Goal: Find contact information: Find contact information

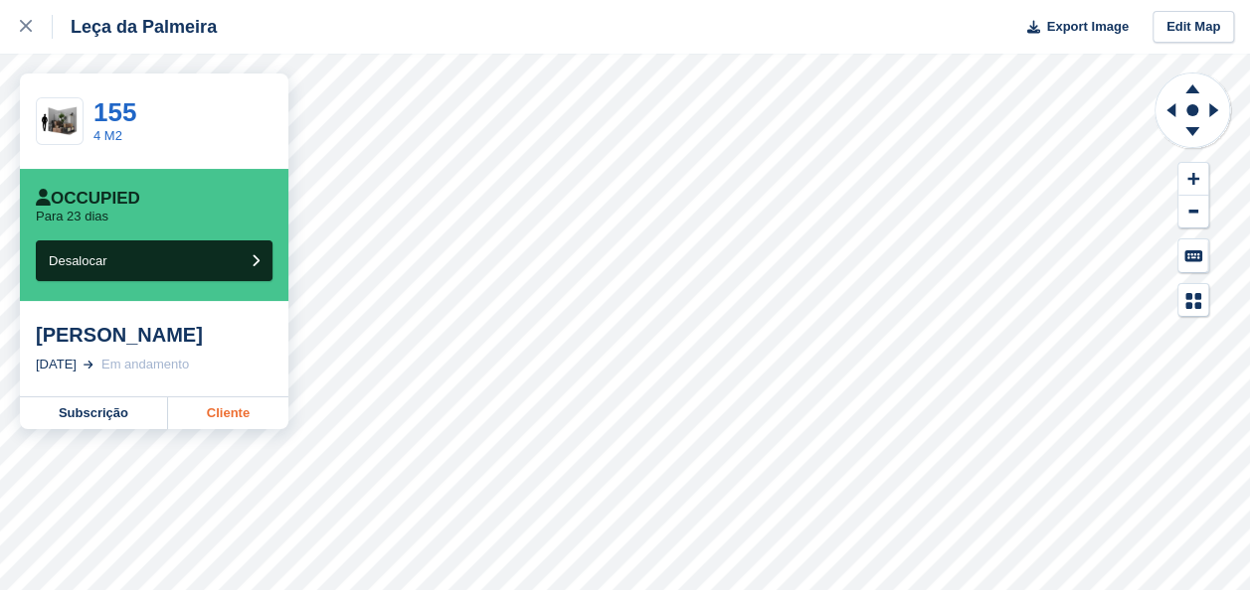
click at [234, 414] on link "Cliente" at bounding box center [228, 414] width 120 height 32
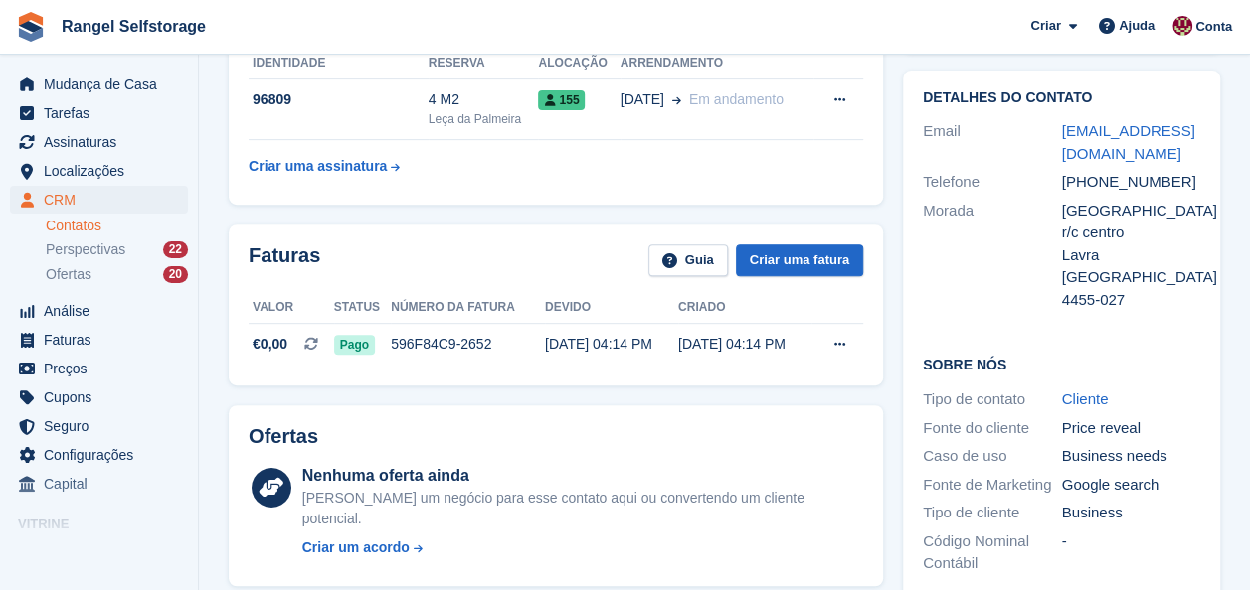
scroll to position [298, 0]
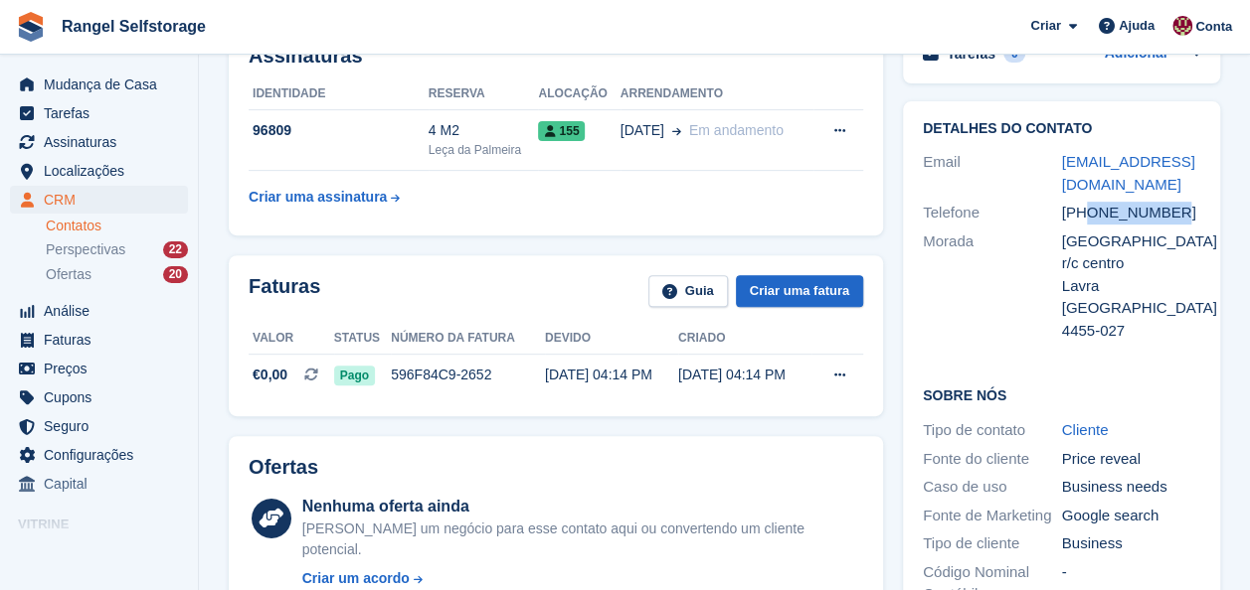
drag, startPoint x: 1176, startPoint y: 218, endPoint x: 1091, endPoint y: 217, distance: 85.5
click at [1091, 217] on div "[PHONE_NUMBER]" at bounding box center [1131, 213] width 139 height 23
drag, startPoint x: 964, startPoint y: 311, endPoint x: 1131, endPoint y: 260, distance: 174.5
click at [970, 308] on div "Morada" at bounding box center [992, 287] width 139 height 112
drag, startPoint x: 1176, startPoint y: 208, endPoint x: 1091, endPoint y: 212, distance: 84.6
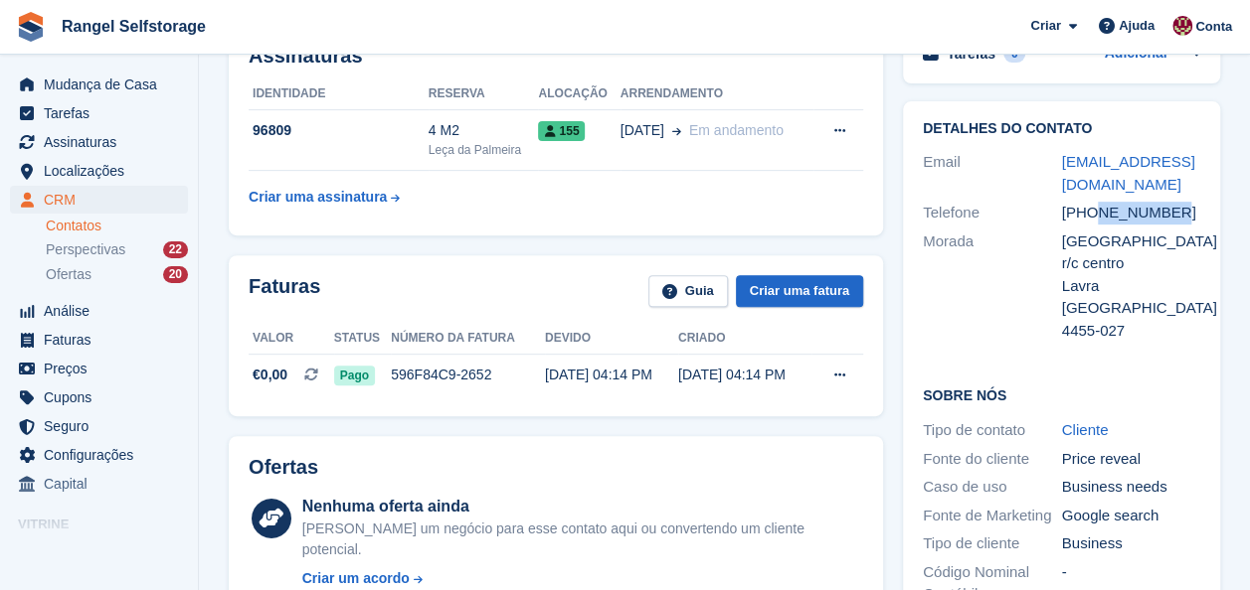
click at [1091, 212] on div "[PHONE_NUMBER]" at bounding box center [1131, 213] width 139 height 23
copy div "912106714"
click at [931, 565] on div "Código Nominal Contábil" at bounding box center [992, 584] width 139 height 45
